Goal: Task Accomplishment & Management: Manage account settings

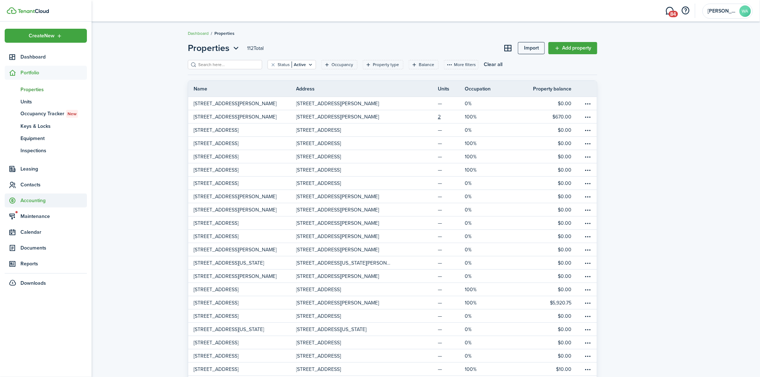
click at [36, 204] on span "Accounting" at bounding box center [53, 201] width 66 height 8
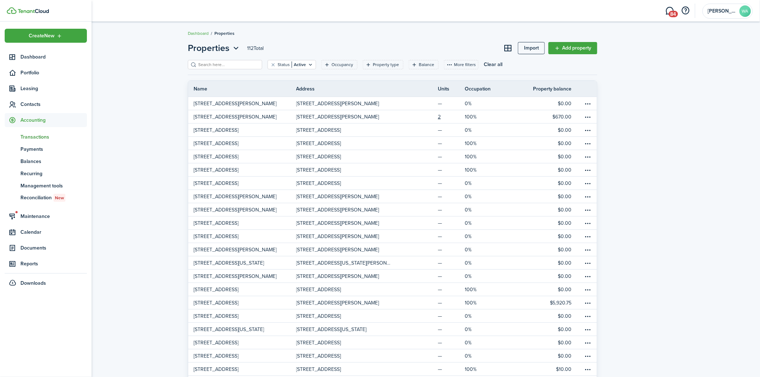
click at [41, 137] on span "Transactions" at bounding box center [53, 137] width 66 height 8
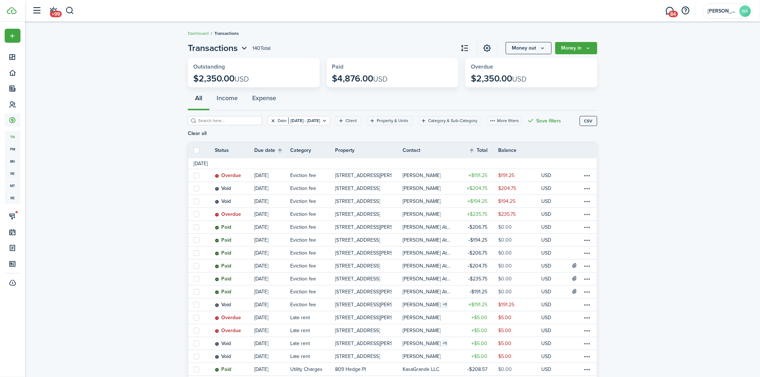
click at [270, 120] on button "Clear filter" at bounding box center [273, 121] width 6 height 6
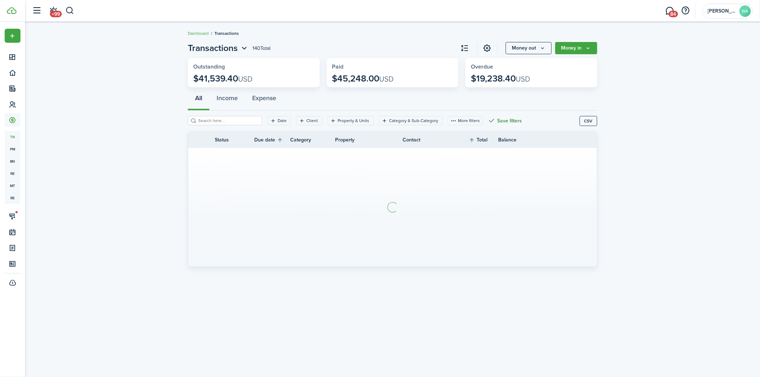
click at [500, 119] on button "Save filters" at bounding box center [505, 120] width 34 height 9
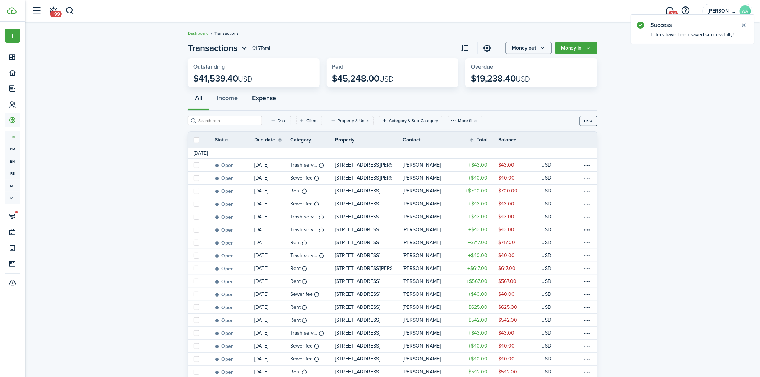
click at [260, 96] on button "Expense" at bounding box center [264, 100] width 38 height 22
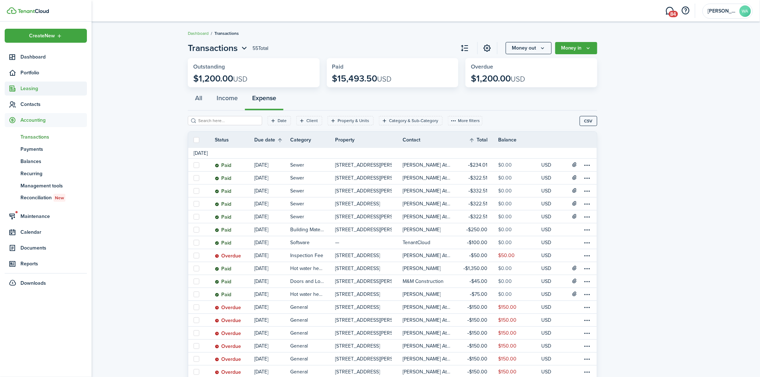
click at [17, 86] on sidebar-link-icon at bounding box center [13, 89] width 16 height 8
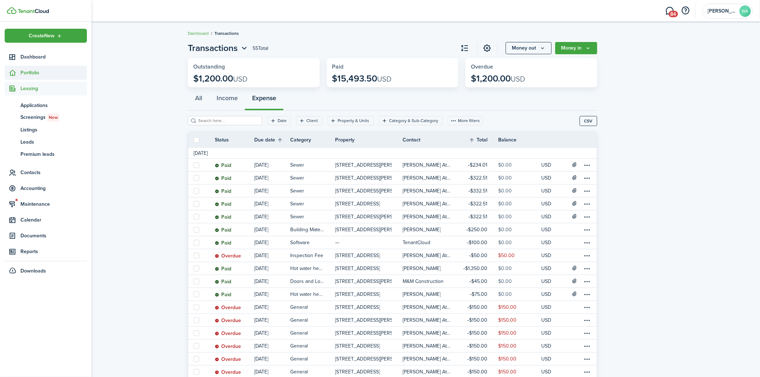
click at [30, 74] on span "Portfolio" at bounding box center [53, 73] width 66 height 8
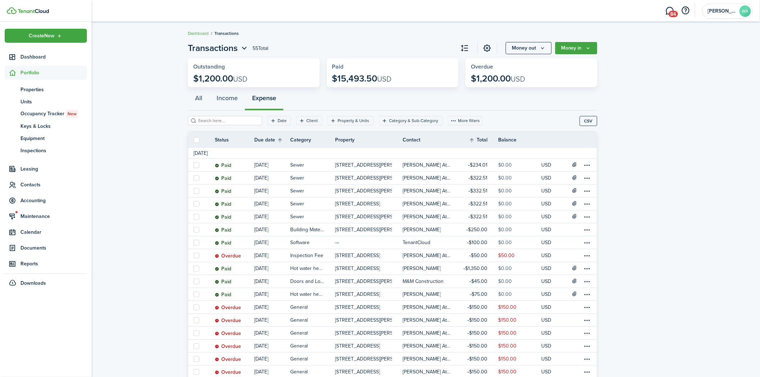
drag, startPoint x: 29, startPoint y: 91, endPoint x: 157, endPoint y: 87, distance: 128.7
click at [29, 91] on span "Properties" at bounding box center [53, 90] width 66 height 8
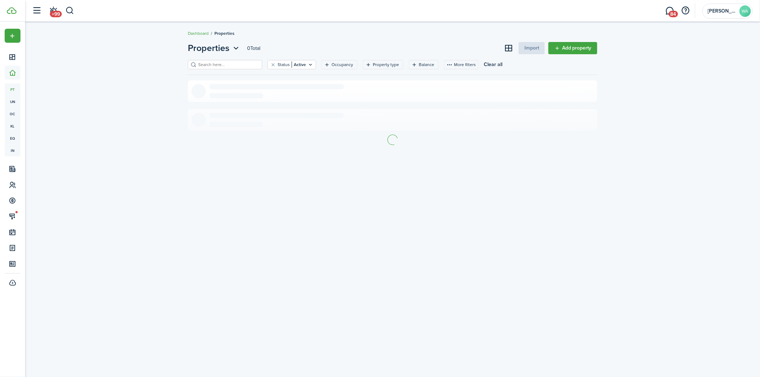
click at [216, 65] on input "search" at bounding box center [228, 64] width 63 height 7
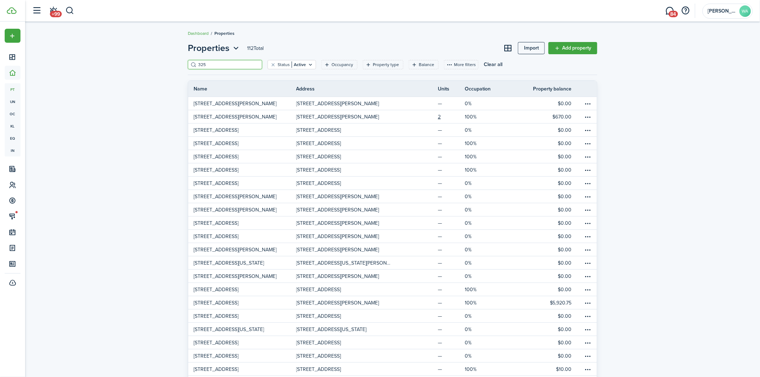
type input "325"
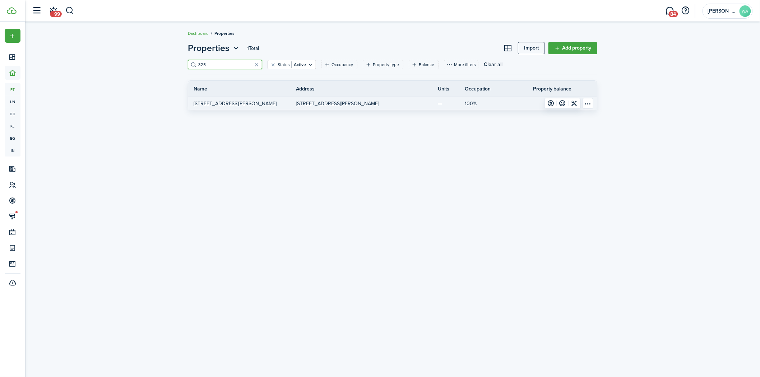
click at [278, 105] on link "[STREET_ADDRESS][PERSON_NAME]" at bounding box center [242, 103] width 108 height 13
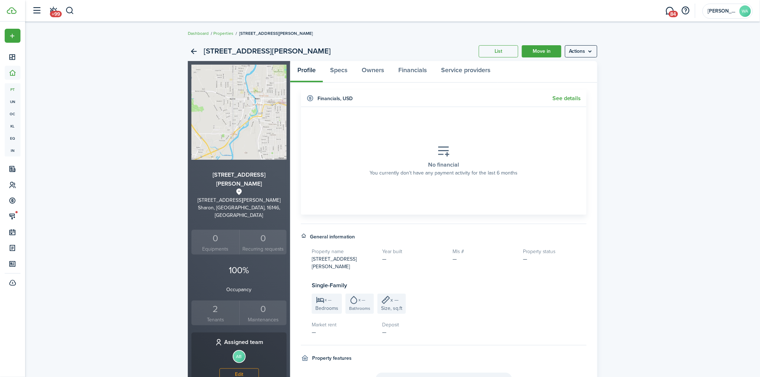
click at [218, 303] on div "2" at bounding box center [215, 310] width 44 height 14
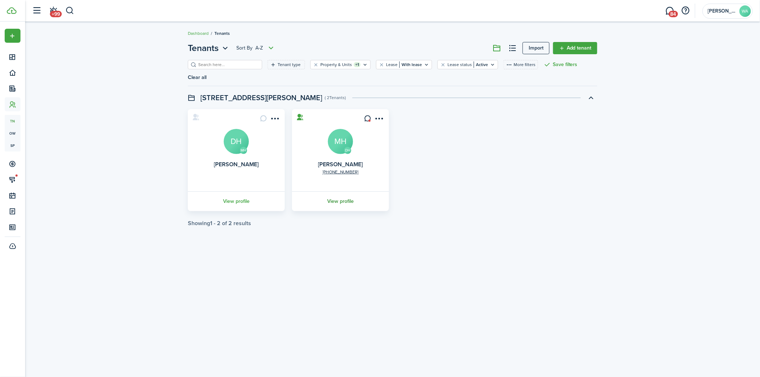
click at [348, 191] on link "View profile" at bounding box center [340, 201] width 99 height 20
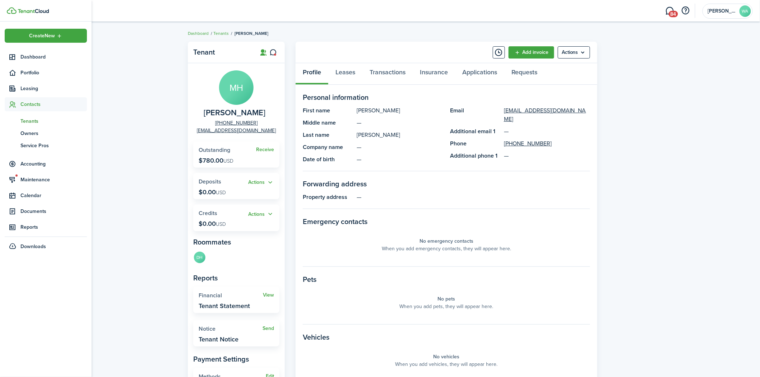
click at [12, 120] on span "tn" at bounding box center [13, 121] width 16 height 12
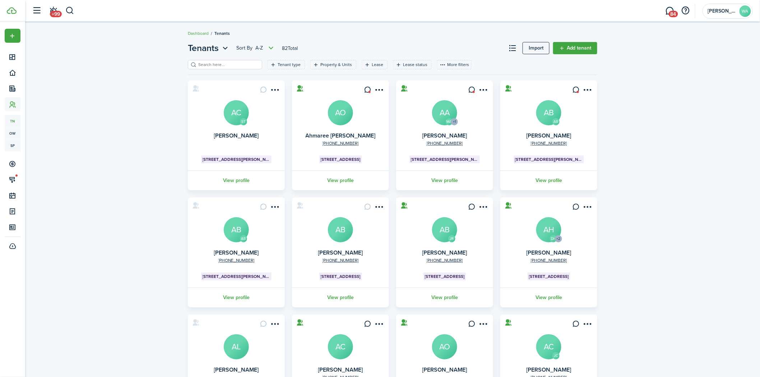
click at [229, 66] on input "search" at bounding box center [228, 64] width 63 height 7
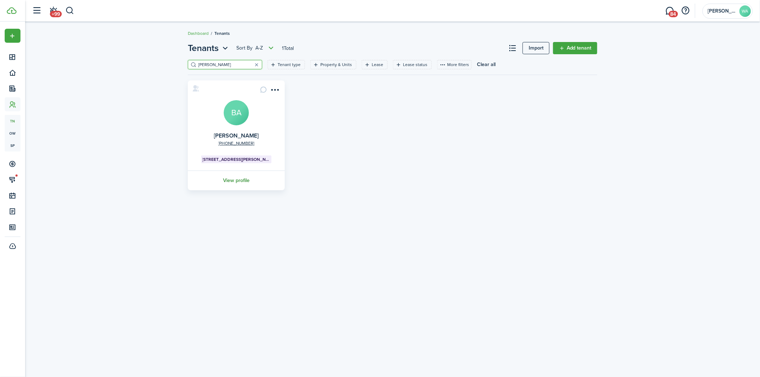
type input "[PERSON_NAME]"
click at [234, 181] on link "View profile" at bounding box center [236, 181] width 99 height 20
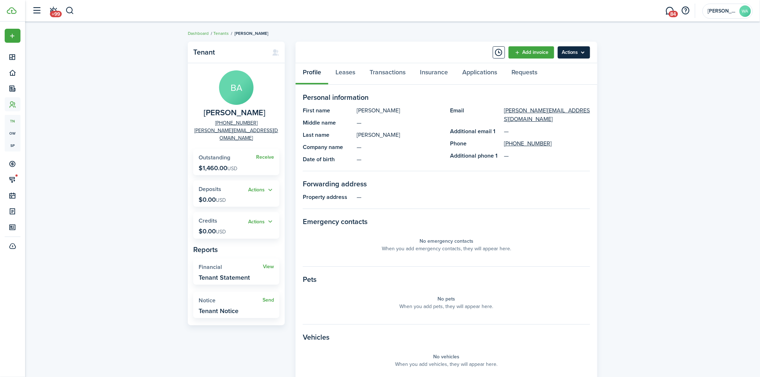
click at [585, 52] on menu-btn "Actions" at bounding box center [574, 52] width 32 height 12
click at [559, 78] on button "Remove Connection" at bounding box center [558, 80] width 63 height 12
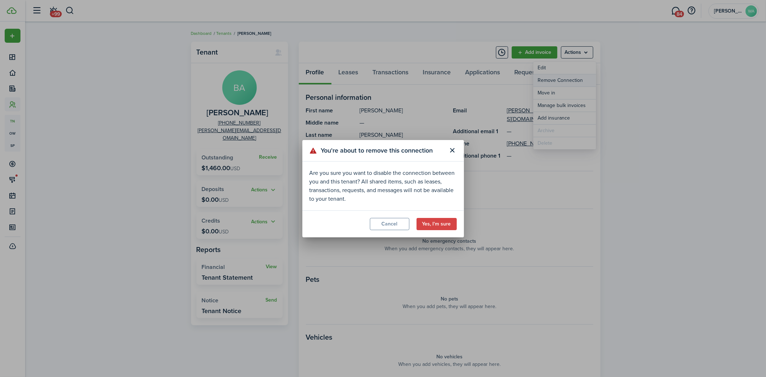
click at [559, 78] on div "You're about to remove this connection Are you sure you want to disable the con…" at bounding box center [383, 188] width 766 height 377
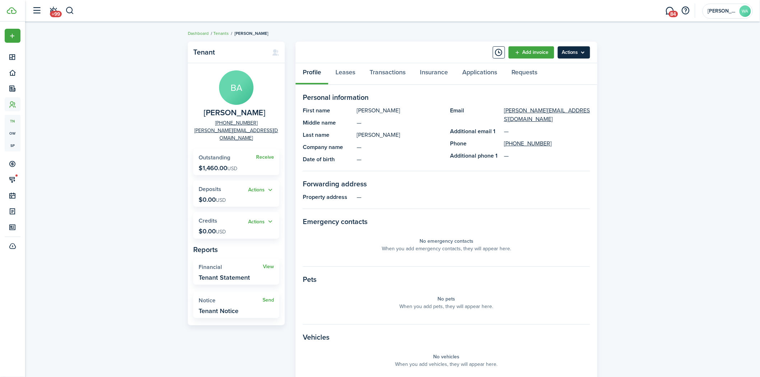
click at [578, 51] on menu-btn "Actions" at bounding box center [574, 52] width 32 height 12
click at [402, 131] on panel-main-description "[PERSON_NAME]" at bounding box center [400, 135] width 86 height 9
click at [581, 53] on menu-btn "Actions" at bounding box center [574, 52] width 32 height 12
click at [564, 69] on link "Edit" at bounding box center [558, 68] width 63 height 12
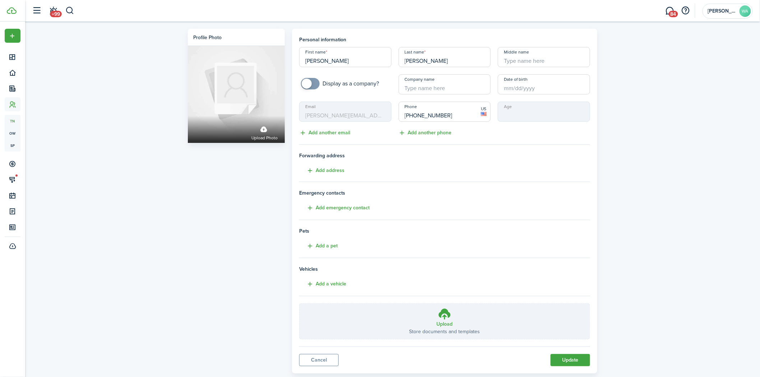
click at [318, 114] on mbsc-input "Email [PERSON_NAME][EMAIL_ADDRESS][DOMAIN_NAME]" at bounding box center [345, 112] width 92 height 20
click at [323, 357] on link "Cancel" at bounding box center [319, 360] width 40 height 12
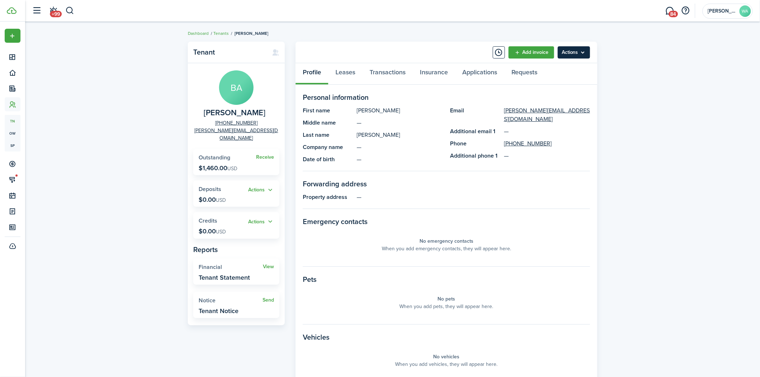
click at [579, 51] on menu-btn "Actions" at bounding box center [574, 52] width 32 height 12
click at [559, 76] on button "Remove Connection" at bounding box center [558, 80] width 63 height 12
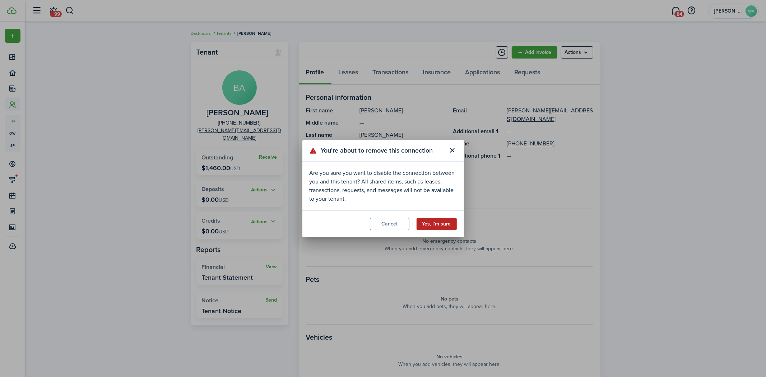
click at [440, 218] on button "Yes, I'm sure" at bounding box center [437, 224] width 40 height 12
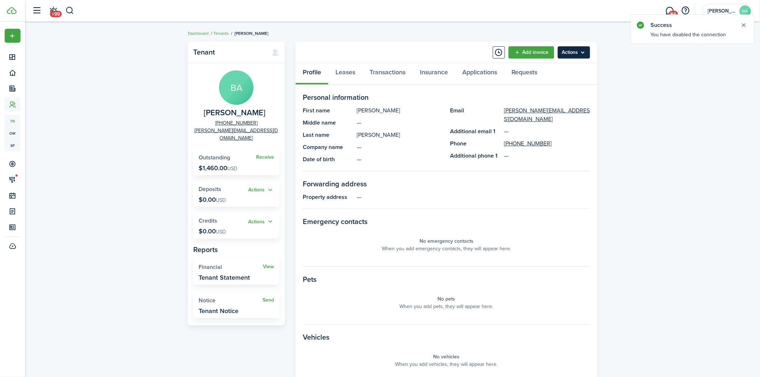
click at [568, 52] on menu-btn "Actions" at bounding box center [574, 52] width 32 height 12
click at [562, 65] on link "Edit" at bounding box center [558, 68] width 63 height 12
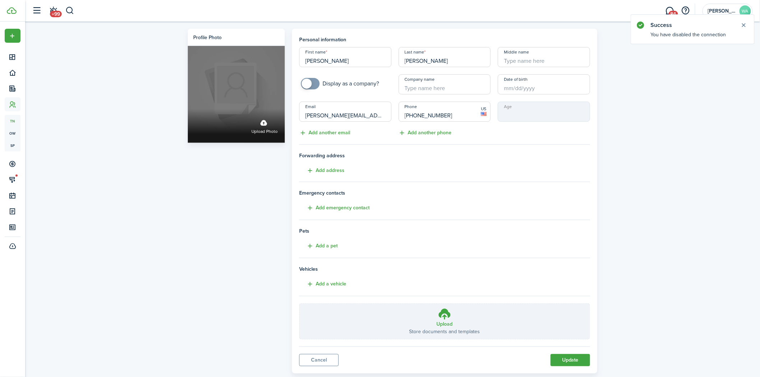
drag, startPoint x: 309, startPoint y: 118, endPoint x: 254, endPoint y: 116, distance: 55.0
click at [254, 116] on div "Profile photo Upload photo Personal information First name [PERSON_NAME] Last n…" at bounding box center [392, 201] width 417 height 345
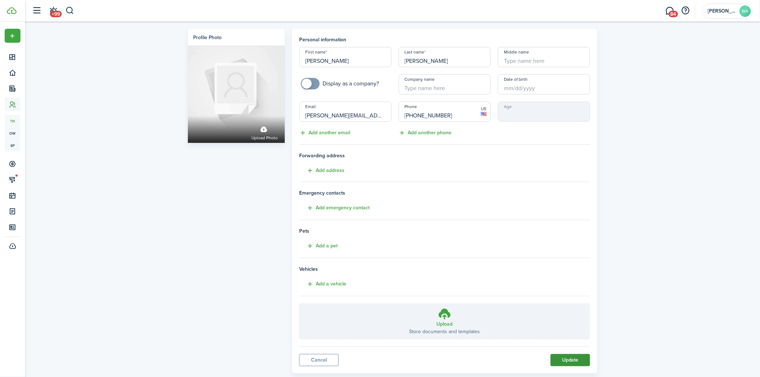
type input "[PERSON_NAME][EMAIL_ADDRESS][DOMAIN_NAME]"
click at [572, 363] on button "Update" at bounding box center [571, 360] width 40 height 12
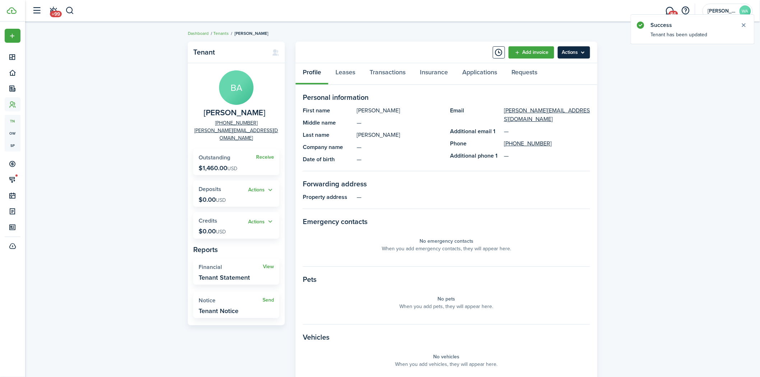
click at [584, 47] on menu-btn "Actions" at bounding box center [574, 52] width 32 height 12
click at [568, 75] on button "Send Connection" at bounding box center [558, 80] width 63 height 12
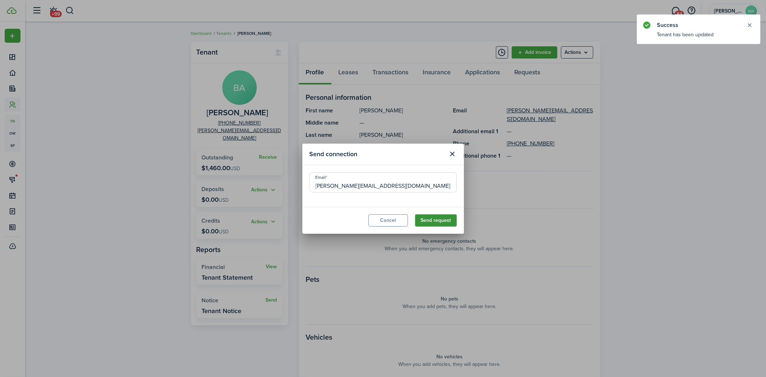
click at [444, 220] on button "Send request" at bounding box center [436, 220] width 42 height 12
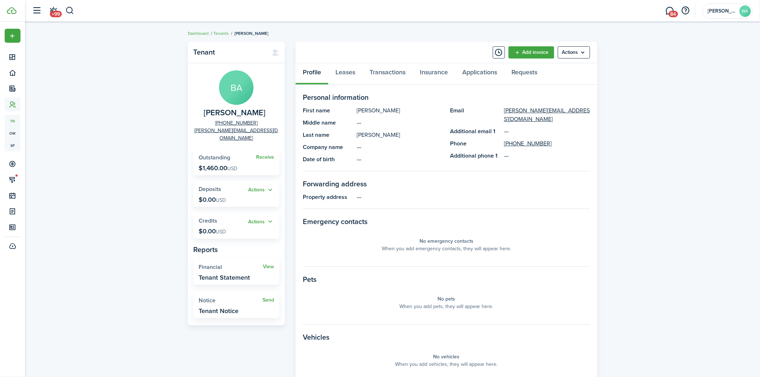
click at [528, 188] on panel-main-section-title "Forwarding address" at bounding box center [446, 184] width 287 height 11
drag, startPoint x: 387, startPoint y: 69, endPoint x: 392, endPoint y: 67, distance: 5.3
click at [388, 69] on link "Transactions" at bounding box center [387, 74] width 50 height 22
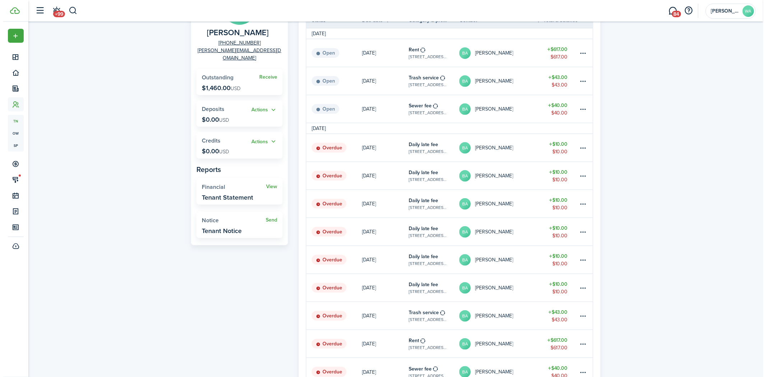
scroll to position [106, 0]
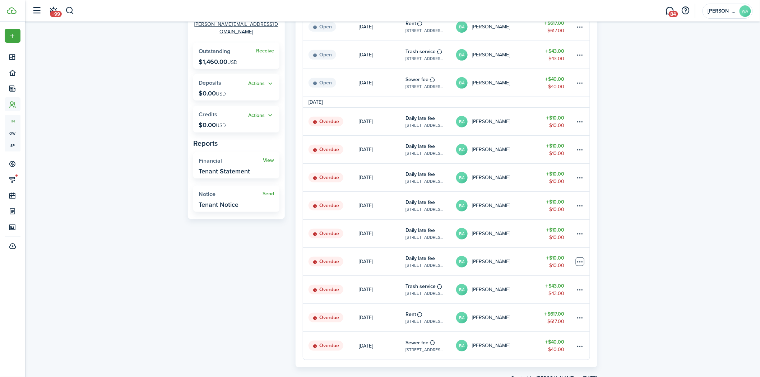
click at [578, 261] on table-menu-btn-icon at bounding box center [580, 262] width 9 height 9
click at [539, 367] on button "Delete" at bounding box center [553, 369] width 63 height 12
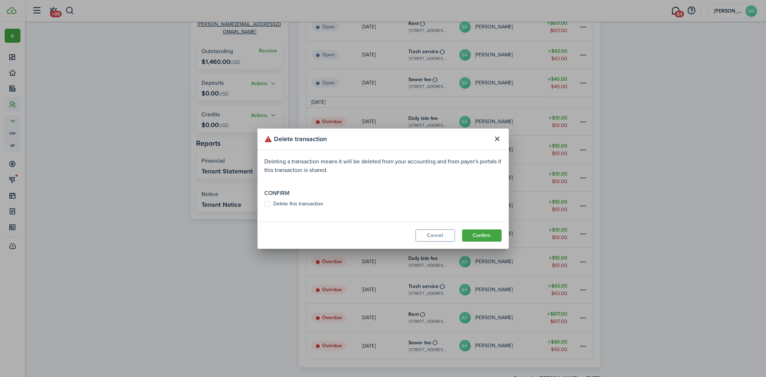
click at [279, 203] on label "Delete this transaction" at bounding box center [294, 204] width 59 height 6
click at [265, 204] on input "Delete this transaction" at bounding box center [264, 204] width 0 height 0
checkbox input "true"
click at [486, 232] on button "Confirm" at bounding box center [482, 236] width 40 height 12
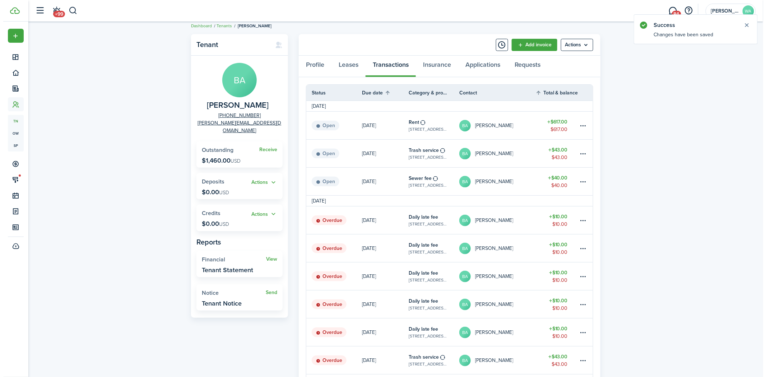
scroll to position [103, 0]
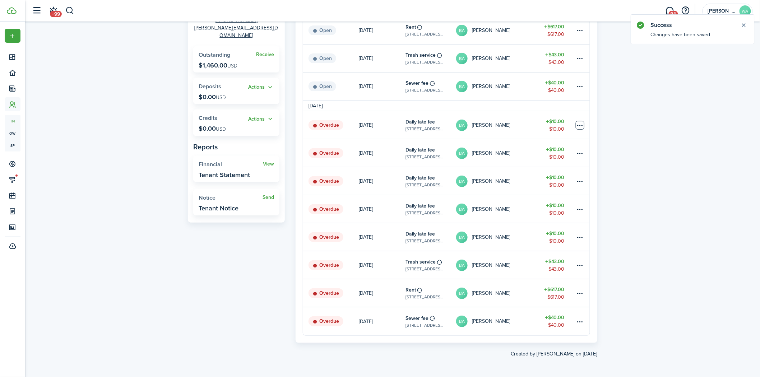
click at [577, 126] on table-menu-btn-icon at bounding box center [580, 125] width 9 height 9
click at [555, 236] on button "Delete" at bounding box center [553, 240] width 63 height 12
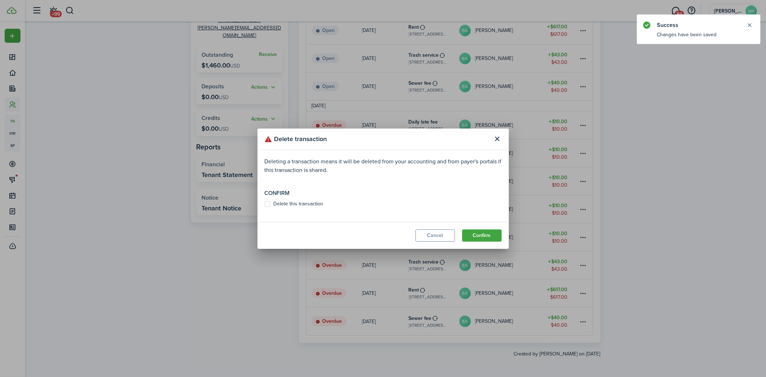
drag, startPoint x: 296, startPoint y: 200, endPoint x: 303, endPoint y: 203, distance: 6.5
click at [296, 202] on label "Delete this transaction" at bounding box center [294, 204] width 59 height 6
click at [265, 204] on input "Delete this transaction" at bounding box center [264, 204] width 0 height 0
checkbox input "true"
click at [495, 236] on button "Confirm" at bounding box center [482, 236] width 40 height 12
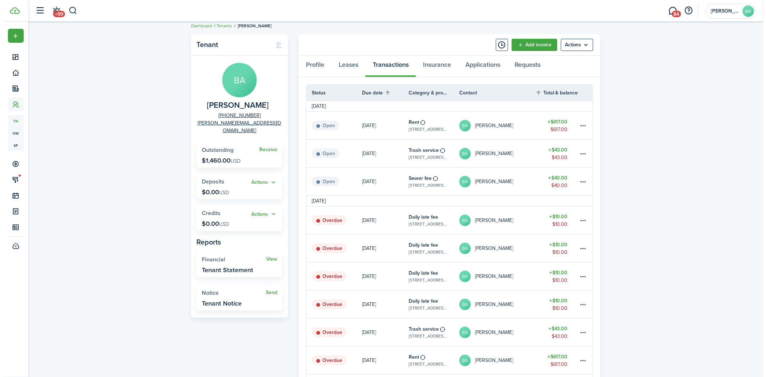
scroll to position [75, 0]
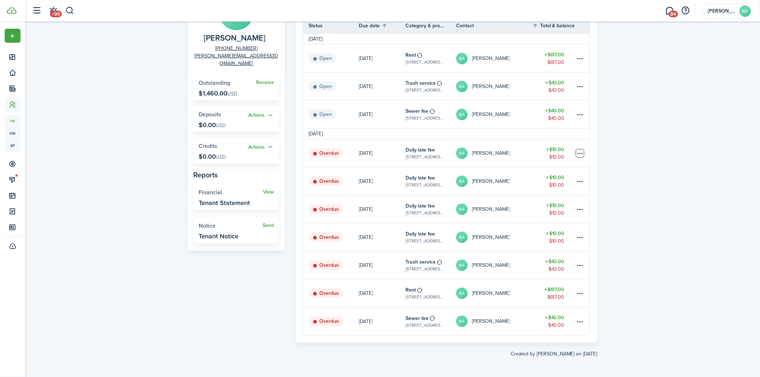
click at [578, 151] on table-menu-btn-icon at bounding box center [580, 153] width 9 height 9
click at [543, 270] on button "Delete" at bounding box center [553, 268] width 63 height 12
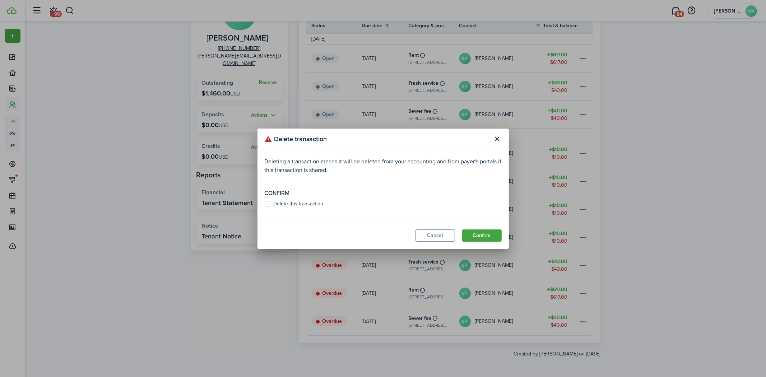
click at [295, 201] on label "Delete this transaction" at bounding box center [294, 204] width 59 height 6
click at [265, 204] on input "Delete this transaction" at bounding box center [264, 204] width 0 height 0
checkbox input "true"
click at [496, 238] on button "Confirm" at bounding box center [482, 236] width 40 height 12
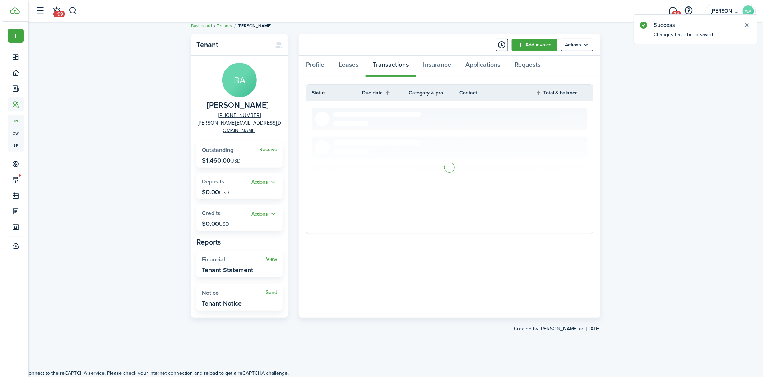
scroll to position [47, 0]
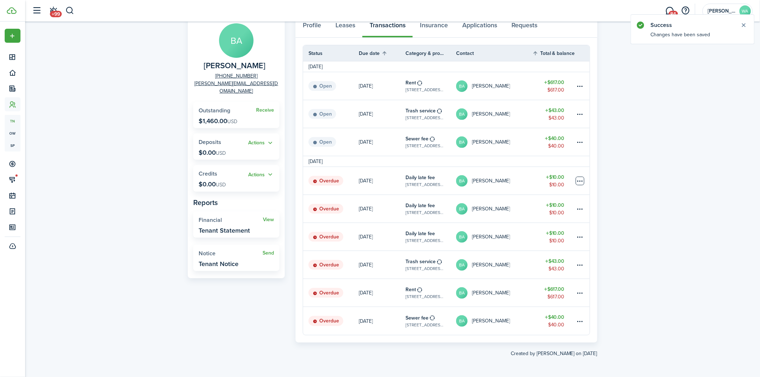
click at [581, 179] on table-menu-btn-icon at bounding box center [580, 181] width 9 height 9
click at [538, 298] on button "Delete" at bounding box center [553, 295] width 63 height 12
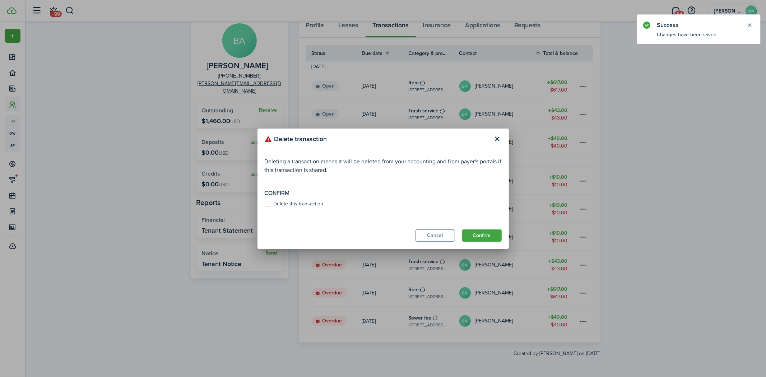
click at [295, 202] on label "Delete this transaction" at bounding box center [294, 204] width 59 height 6
click at [265, 204] on input "Delete this transaction" at bounding box center [264, 204] width 0 height 0
checkbox input "true"
click at [479, 236] on button "Confirm" at bounding box center [482, 236] width 40 height 12
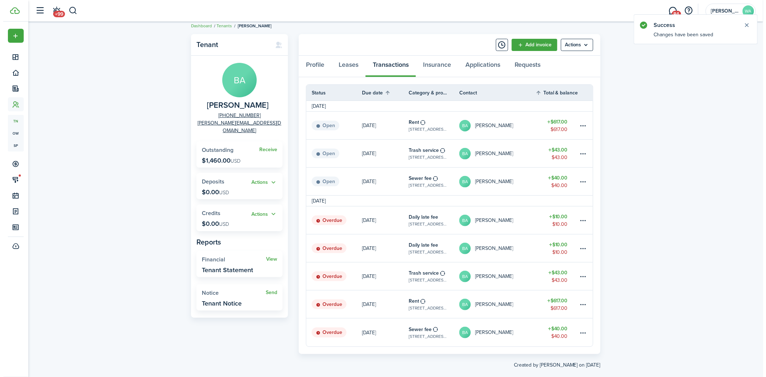
scroll to position [19, 0]
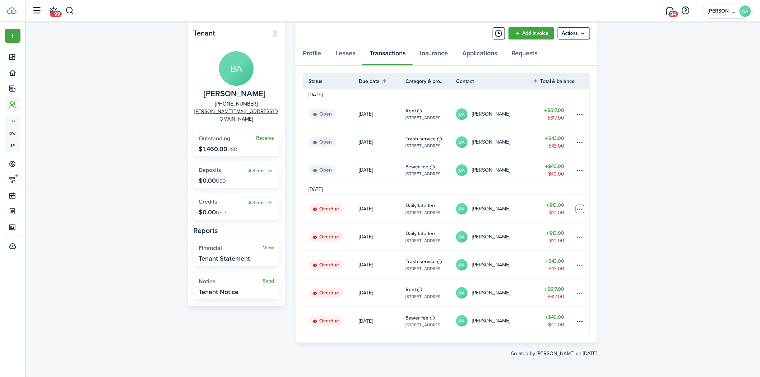
click at [577, 209] on table-menu-btn-icon at bounding box center [580, 209] width 9 height 9
click at [543, 322] on button "Delete" at bounding box center [553, 323] width 63 height 12
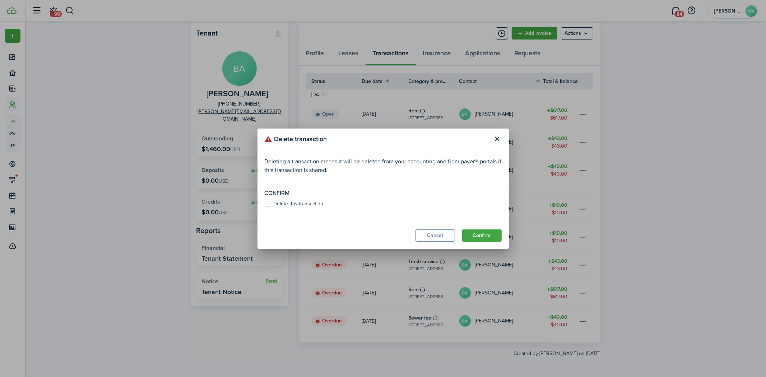
click at [283, 203] on label "Delete this transaction" at bounding box center [294, 204] width 59 height 6
click at [265, 204] on input "Delete this transaction" at bounding box center [264, 204] width 0 height 0
checkbox input "true"
click at [487, 239] on button "Confirm" at bounding box center [482, 236] width 40 height 12
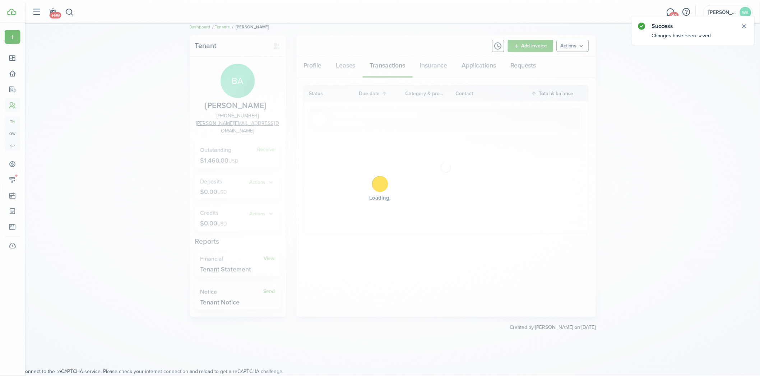
scroll to position [8, 0]
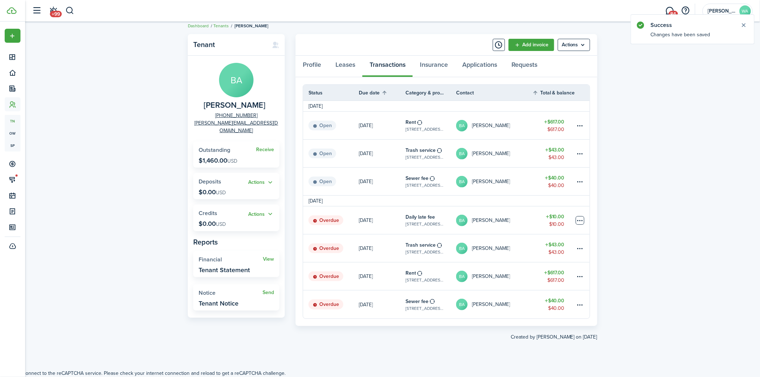
click at [581, 220] on table-menu-btn-icon at bounding box center [580, 220] width 9 height 9
click at [563, 329] on button "Delete" at bounding box center [553, 335] width 63 height 12
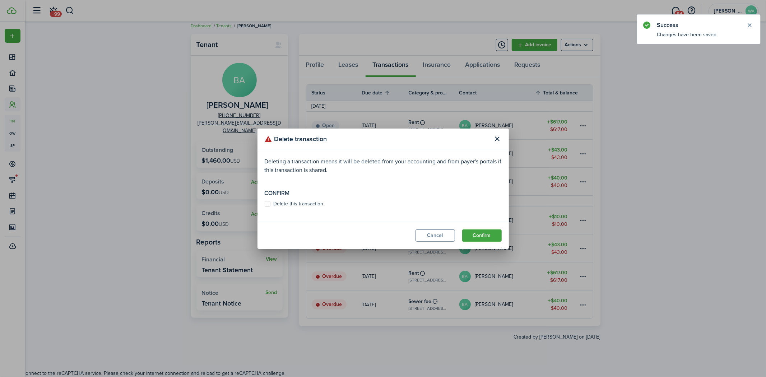
drag, startPoint x: 296, startPoint y: 209, endPoint x: 299, endPoint y: 205, distance: 4.7
click at [296, 208] on modal-body "Deleting a transaction means it will be deleted from your accounting and from p…" at bounding box center [383, 186] width 251 height 72
click at [299, 205] on label "Delete this transaction" at bounding box center [294, 204] width 59 height 6
click at [265, 204] on input "Delete this transaction" at bounding box center [264, 204] width 0 height 0
checkbox input "true"
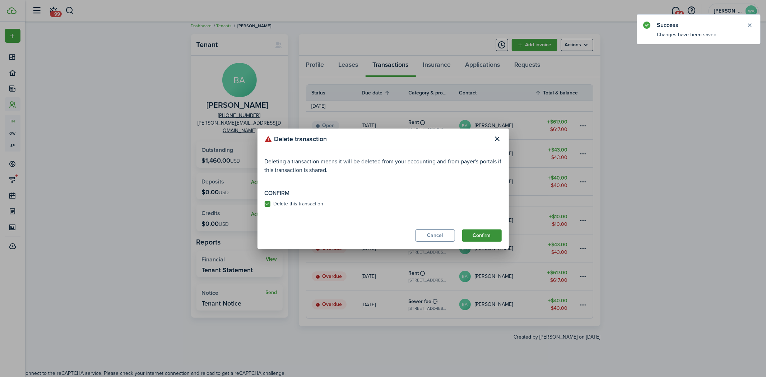
click at [478, 231] on button "Confirm" at bounding box center [482, 236] width 40 height 12
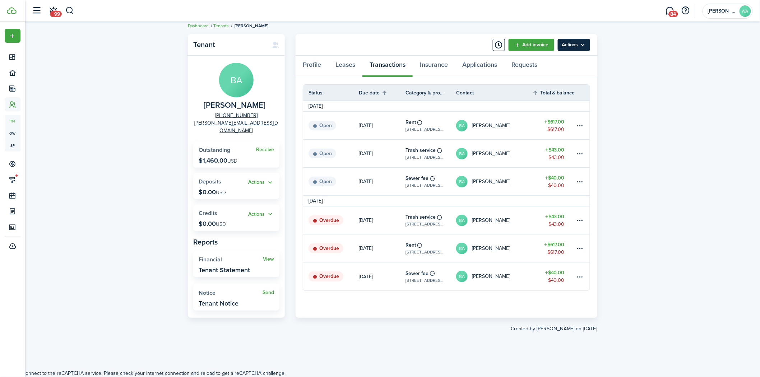
click at [585, 50] on menu-btn "Actions" at bounding box center [574, 45] width 32 height 12
click at [564, 73] on button "Remove Connection" at bounding box center [558, 73] width 63 height 12
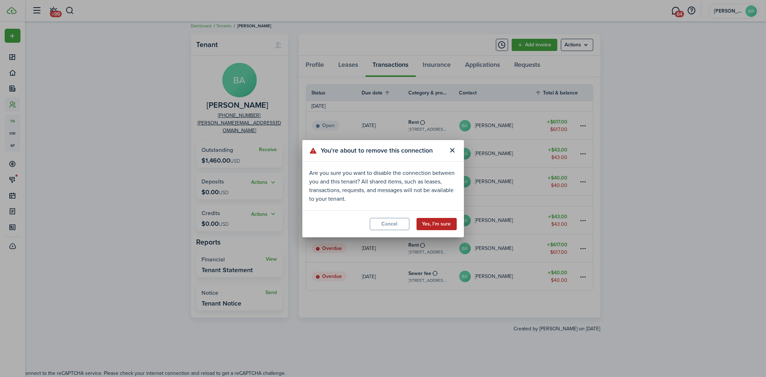
click at [431, 226] on button "Yes, I'm sure" at bounding box center [437, 224] width 40 height 12
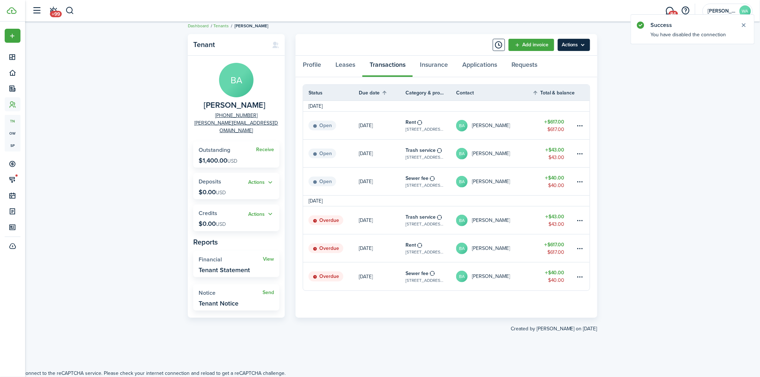
click at [576, 49] on menu-btn "Actions" at bounding box center [574, 45] width 32 height 12
click at [551, 67] on button "Send Connection" at bounding box center [558, 73] width 63 height 12
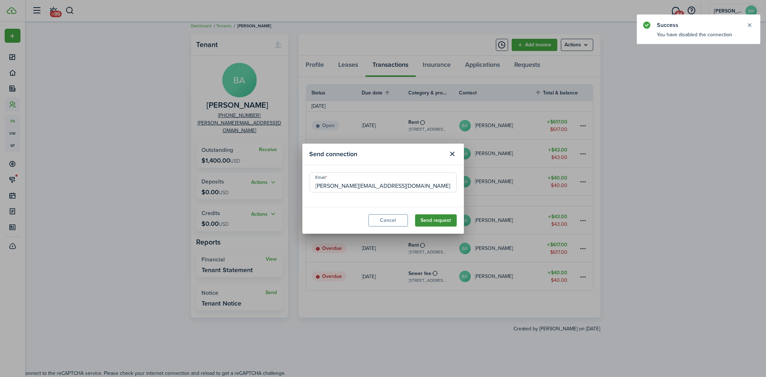
click at [438, 221] on button "Send request" at bounding box center [436, 220] width 42 height 12
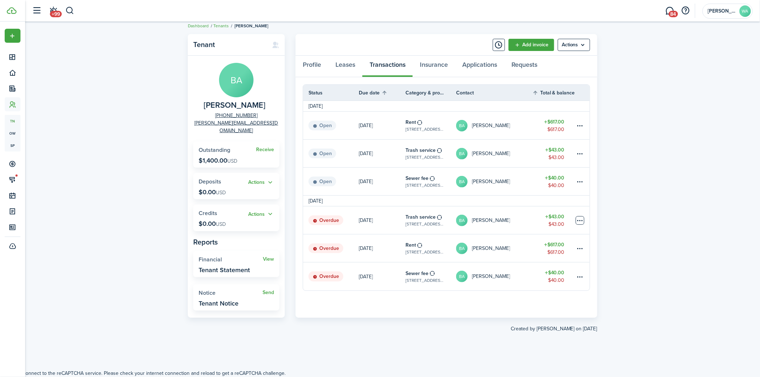
click at [581, 222] on table-menu-btn-icon at bounding box center [580, 220] width 9 height 9
drag, startPoint x: 644, startPoint y: 238, endPoint x: 640, endPoint y: 238, distance: 4.0
click at [645, 238] on div "Tenant BA [PERSON_NAME] [PHONE_NUMBER] [PERSON_NAME][EMAIL_ADDRESS][DOMAIN_NAME…" at bounding box center [392, 192] width 735 height 323
click at [580, 249] on table-menu-btn-icon at bounding box center [580, 248] width 9 height 9
click at [616, 326] on div "Tenant BA [PERSON_NAME] [PHONE_NUMBER] [PERSON_NAME][EMAIL_ADDRESS][DOMAIN_NAME…" at bounding box center [392, 192] width 735 height 323
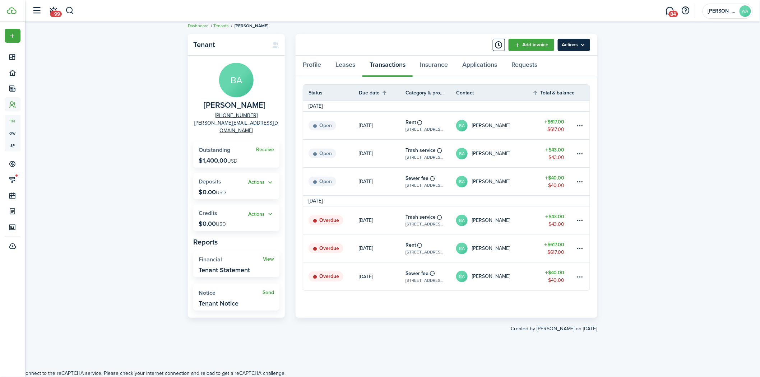
click at [583, 47] on menu-btn "Actions" at bounding box center [574, 45] width 32 height 12
click at [340, 66] on link "Leases" at bounding box center [345, 67] width 34 height 22
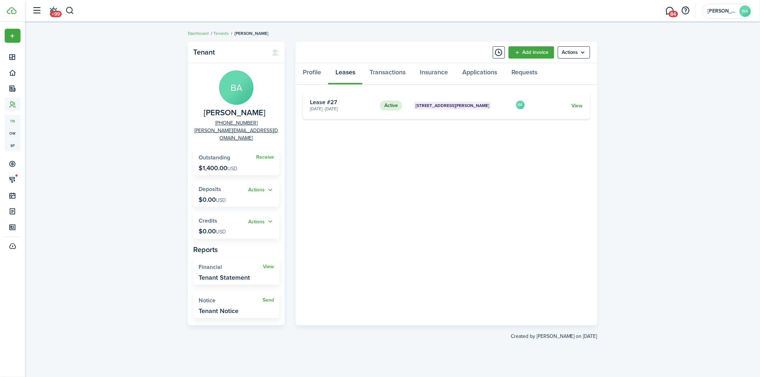
click at [578, 105] on link "View" at bounding box center [577, 106] width 11 height 8
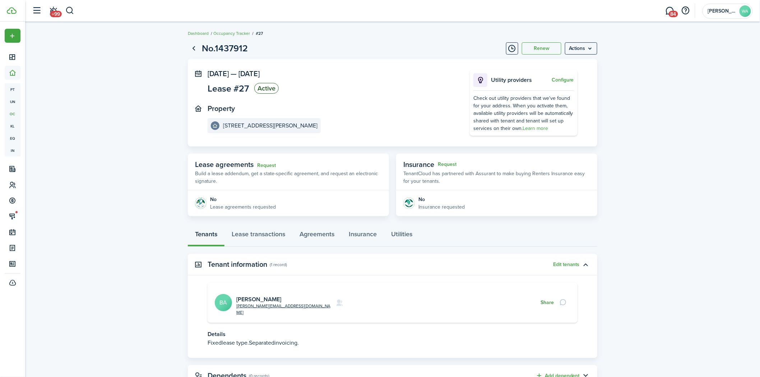
click at [547, 300] on button "Share" at bounding box center [547, 303] width 13 height 6
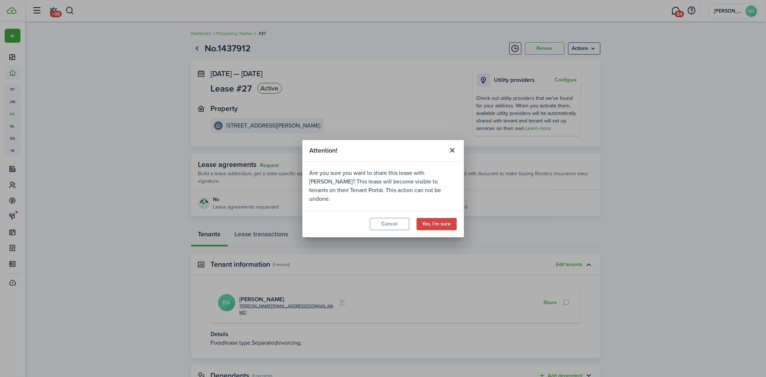
click at [459, 221] on modal-footer "Cancel Yes, I'm sure" at bounding box center [384, 224] width 162 height 27
click at [451, 220] on button "Yes, I'm sure" at bounding box center [437, 224] width 40 height 12
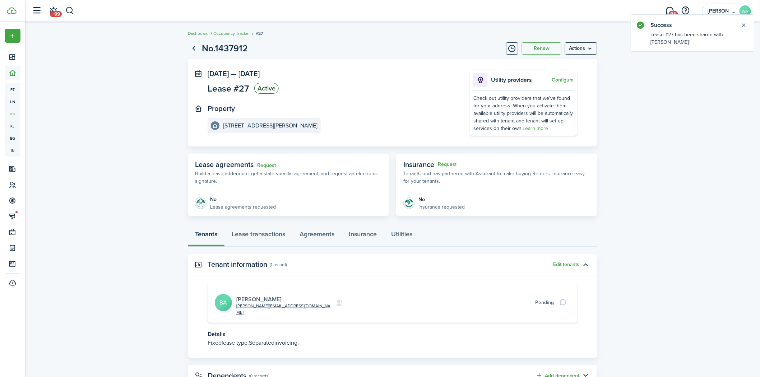
click at [254, 295] on link "[PERSON_NAME]" at bounding box center [258, 299] width 45 height 8
